Goal: Information Seeking & Learning: Find specific fact

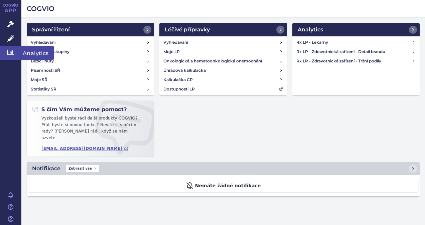
click at [17, 53] on link "Analytics" at bounding box center [10, 53] width 21 height 14
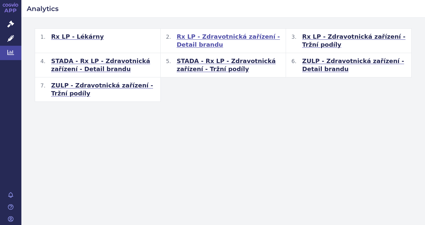
click at [259, 37] on span "Rx LP - Zdravotnická zařízení - Detail brandu" at bounding box center [229, 41] width 104 height 16
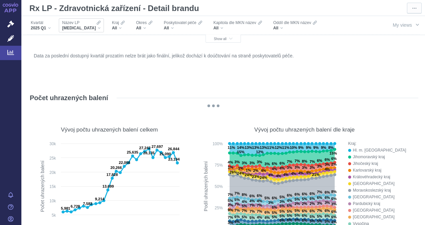
click at [86, 28] on div "Název LP [MEDICAL_DATA]" at bounding box center [81, 25] width 45 height 14
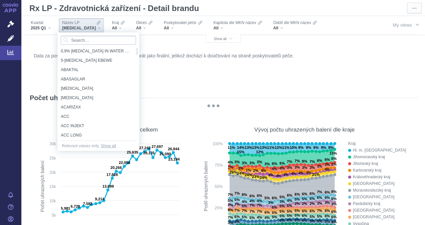
click at [84, 39] on input "Search attribute values" at bounding box center [98, 40] width 75 height 9
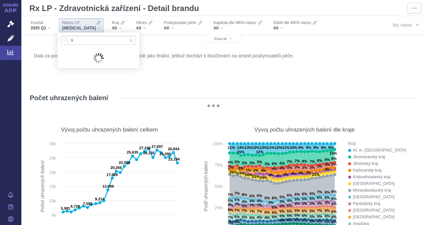
type input "l"
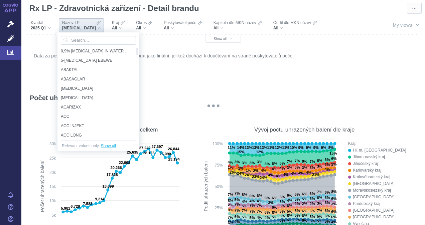
click at [110, 145] on span "Show all" at bounding box center [108, 146] width 15 height 7
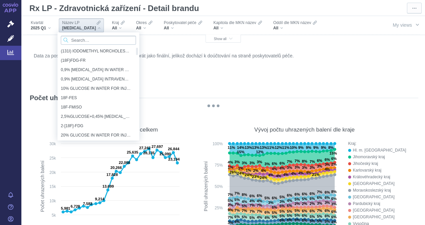
click at [77, 38] on input "Search attribute values" at bounding box center [98, 40] width 75 height 9
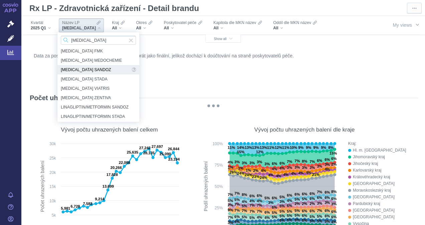
type input "[MEDICAL_DATA]"
click at [76, 68] on span "[MEDICAL_DATA] SANDOZ" at bounding box center [96, 69] width 70 height 9
